Goal: Information Seeking & Learning: Learn about a topic

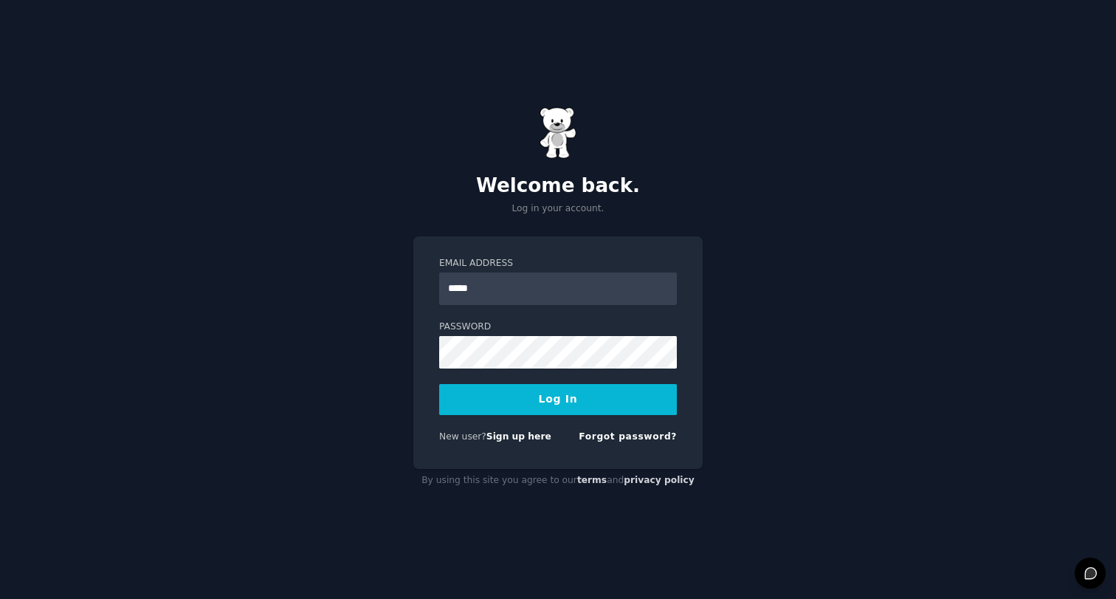
type input "**********"
click at [439, 384] on button "Log In" at bounding box center [558, 399] width 238 height 31
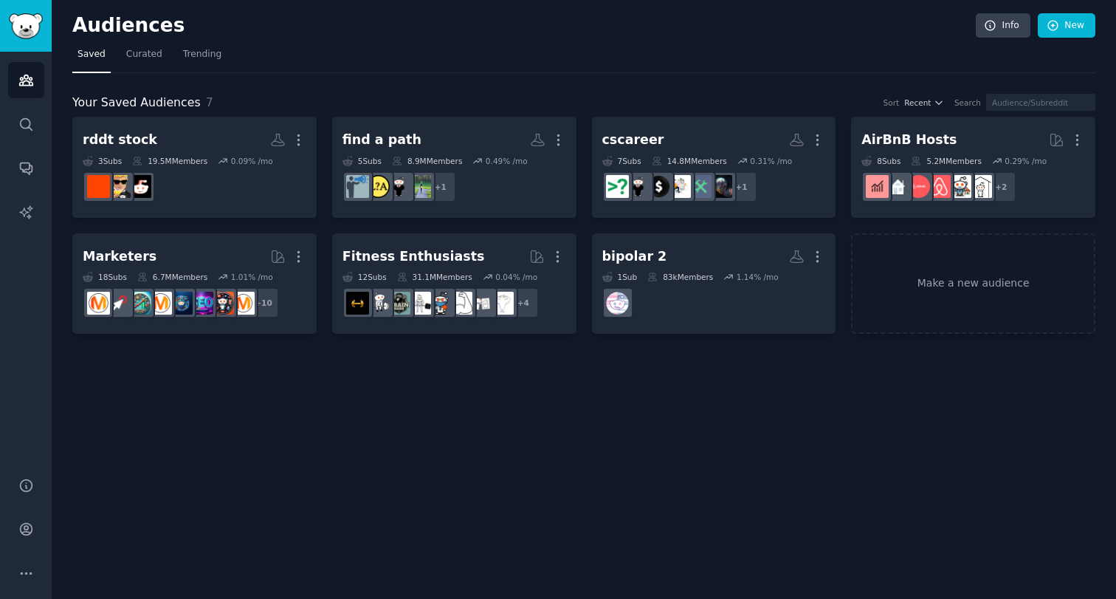
click at [21, 100] on div "Audiences Search Conversations AI Reports" at bounding box center [26, 256] width 52 height 408
click at [21, 127] on icon "Sidebar" at bounding box center [26, 124] width 12 height 12
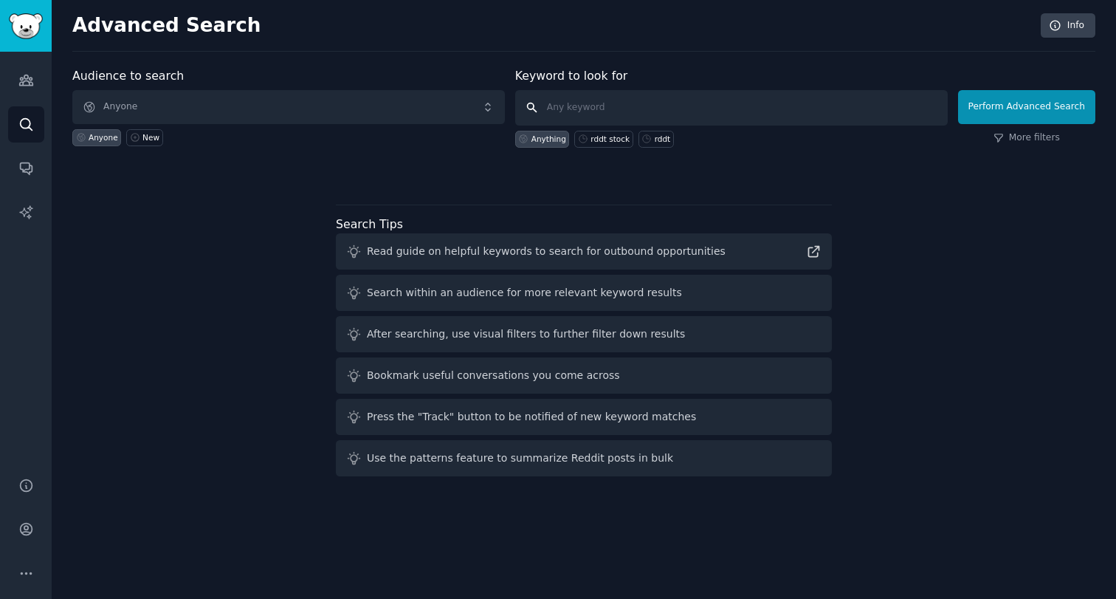
click at [621, 113] on input "text" at bounding box center [731, 107] width 433 height 35
type input "stretching"
click button "Perform Advanced Search" at bounding box center [1026, 107] width 137 height 34
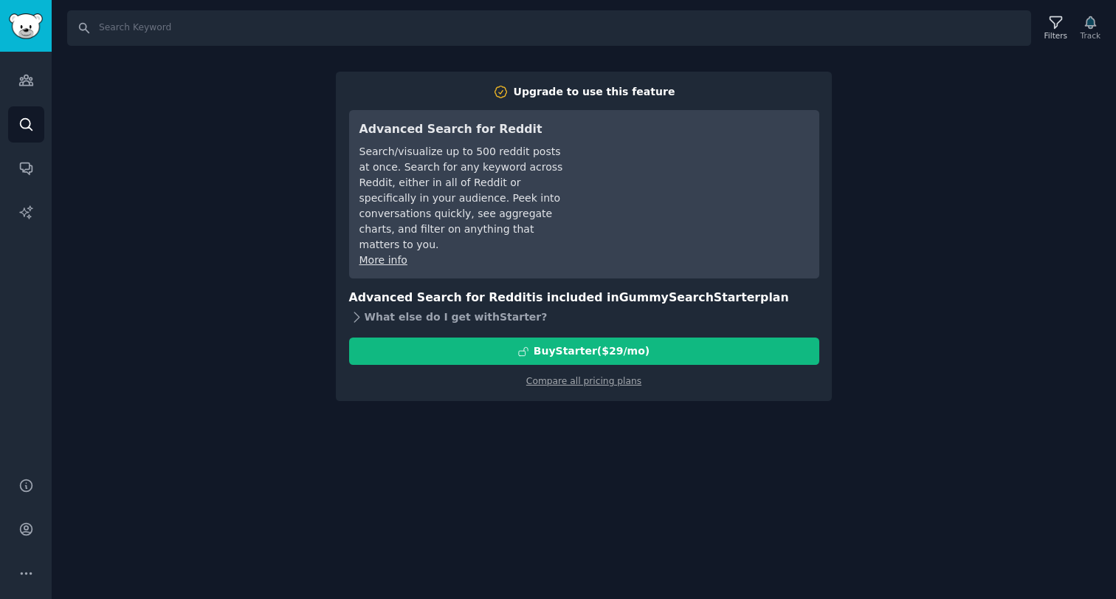
click at [383, 306] on div "What else do I get with Starter ?" at bounding box center [584, 316] width 470 height 21
